Goal: Book appointment/travel/reservation

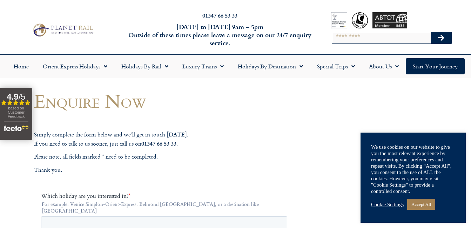
click at [388, 202] on link "Cookie Settings" at bounding box center [387, 204] width 33 height 6
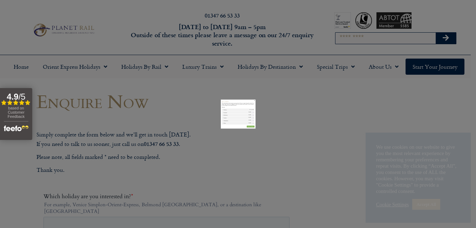
click at [312, 194] on link "SAVE & ACCEPT" at bounding box center [318, 195] width 51 height 13
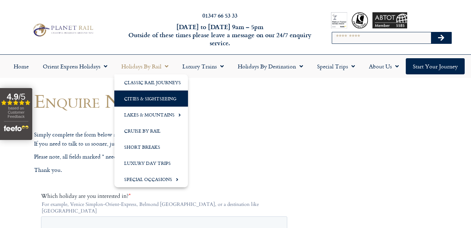
click at [145, 100] on link "Cities & Sightseeing" at bounding box center [151, 98] width 74 height 16
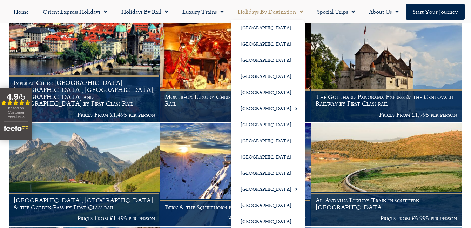
scroll to position [1057, 0]
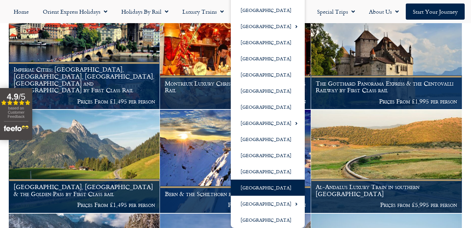
click at [251, 188] on link "[GEOGRAPHIC_DATA]" at bounding box center [268, 187] width 74 height 16
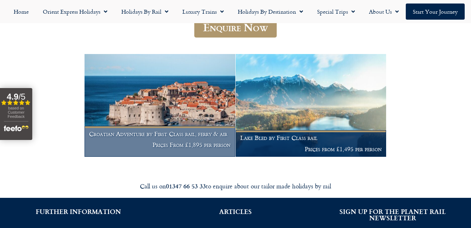
scroll to position [140, 0]
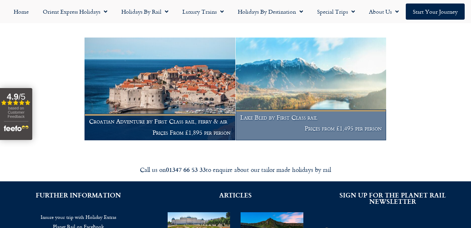
click at [298, 97] on img at bounding box center [311, 89] width 151 height 103
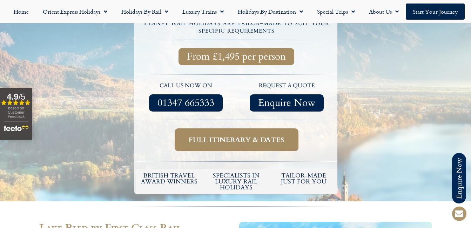
scroll to position [245, 0]
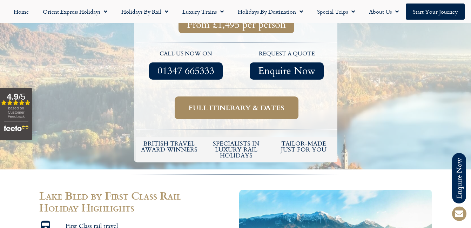
click at [250, 103] on span "Full itinerary & dates" at bounding box center [237, 107] width 96 height 9
click at [220, 103] on span "Full itinerary & dates" at bounding box center [237, 107] width 96 height 9
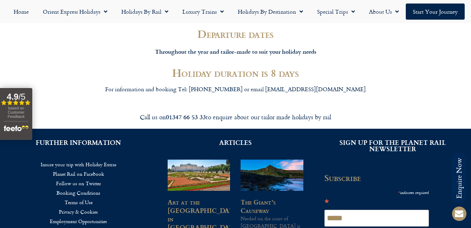
scroll to position [1823, 0]
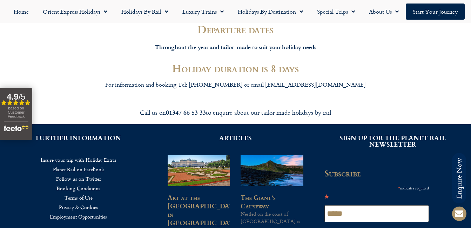
click at [341, 205] on input "*****" at bounding box center [376, 213] width 104 height 17
drag, startPoint x: 360, startPoint y: 104, endPoint x: 234, endPoint y: 108, distance: 126.3
click at [235, 124] on div "FURTHER INFORMATION Insure your trip with Holiday Extras Planet Rail on Faceboo…" at bounding box center [235, 220] width 471 height 193
type input "**********"
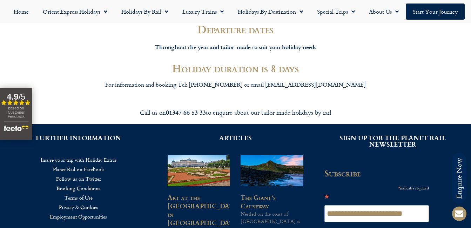
drag, startPoint x: 388, startPoint y: 129, endPoint x: 204, endPoint y: 117, distance: 184.4
click at [204, 124] on div "FURTHER INFORMATION Insure your trip with Holiday Extras Planet Rail on Faceboo…" at bounding box center [235, 220] width 471 height 193
type input "***"
drag, startPoint x: 369, startPoint y: 162, endPoint x: 267, endPoint y: 158, distance: 102.4
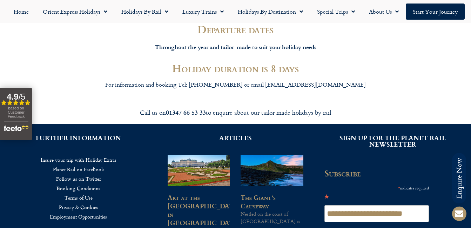
click at [270, 168] on div "FURTHER INFORMATION Insure your trip with Holiday Extras Planet Rail on Faceboo…" at bounding box center [235, 220] width 471 height 193
type input "****"
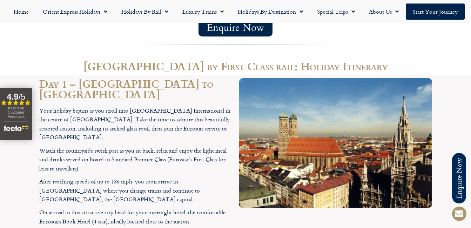
scroll to position [641, 0]
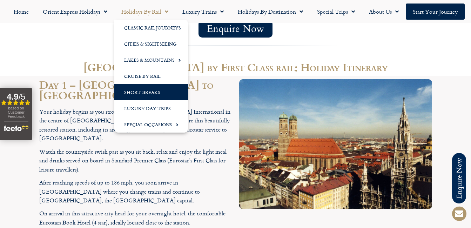
click at [145, 91] on link "Short Breaks" at bounding box center [151, 92] width 74 height 16
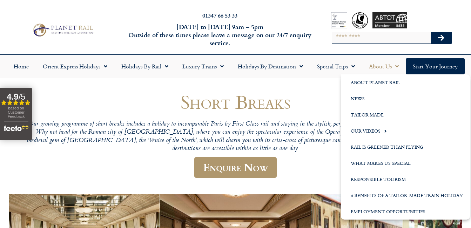
click at [387, 66] on link "About Us" at bounding box center [384, 66] width 44 height 16
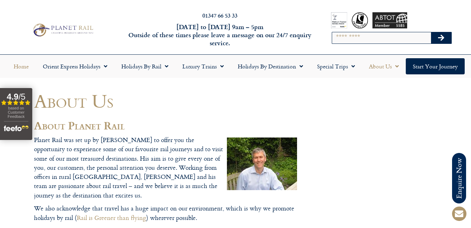
click at [22, 67] on link "Home" at bounding box center [21, 66] width 29 height 16
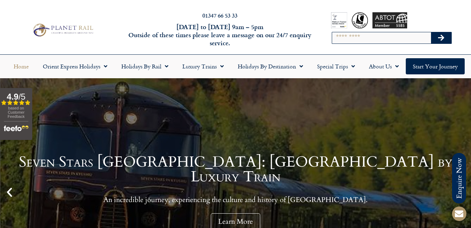
click at [189, 79] on div "Seven Stars [GEOGRAPHIC_DATA]: [GEOGRAPHIC_DATA] by Luxury Train An incredible …" at bounding box center [235, 192] width 471 height 228
